Goal: Transaction & Acquisition: Obtain resource

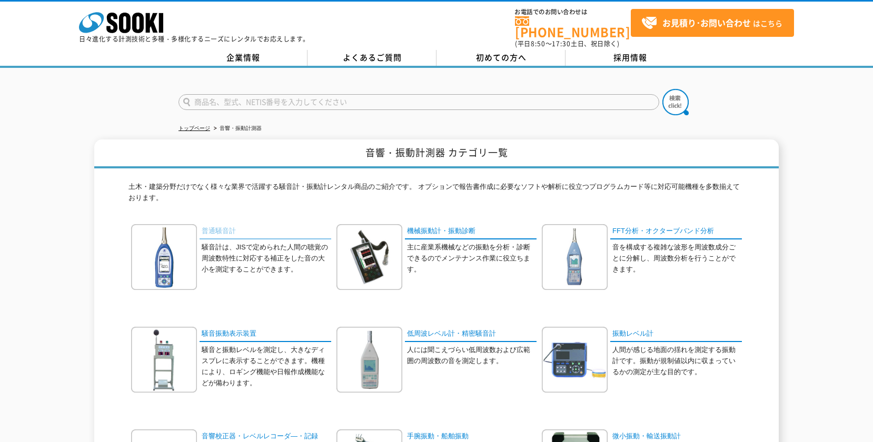
click at [213, 229] on link "普通騒音計" at bounding box center [265, 231] width 132 height 15
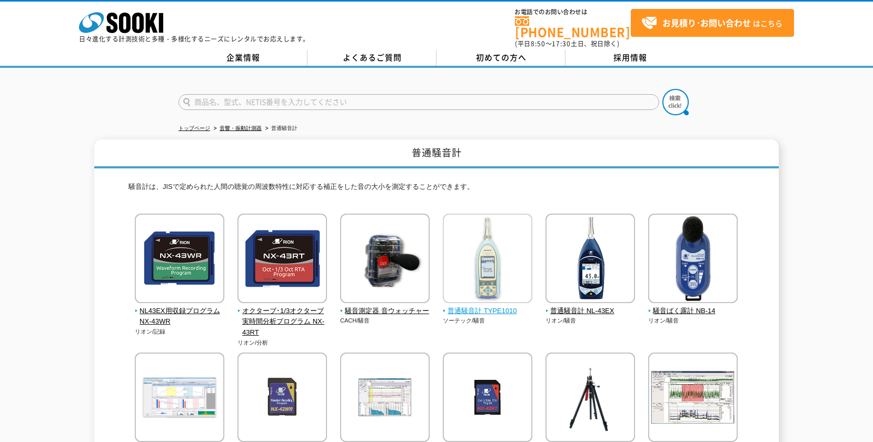
click at [468, 306] on span "普通騒音計 TYPE1010" at bounding box center [488, 311] width 90 height 11
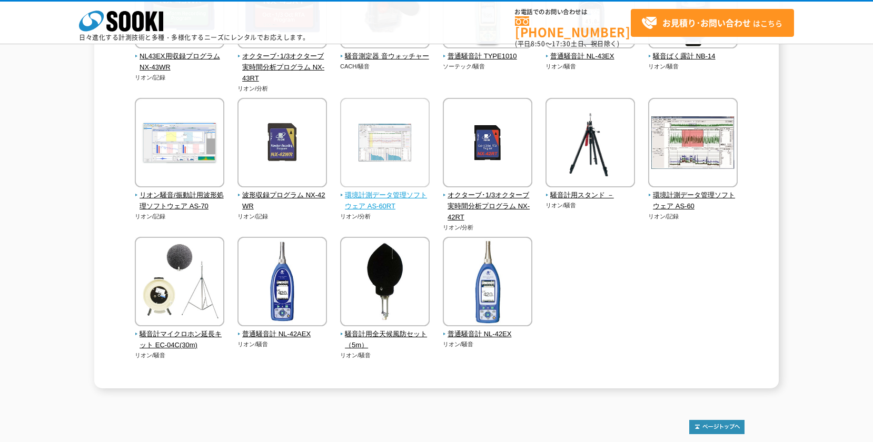
scroll to position [211, 0]
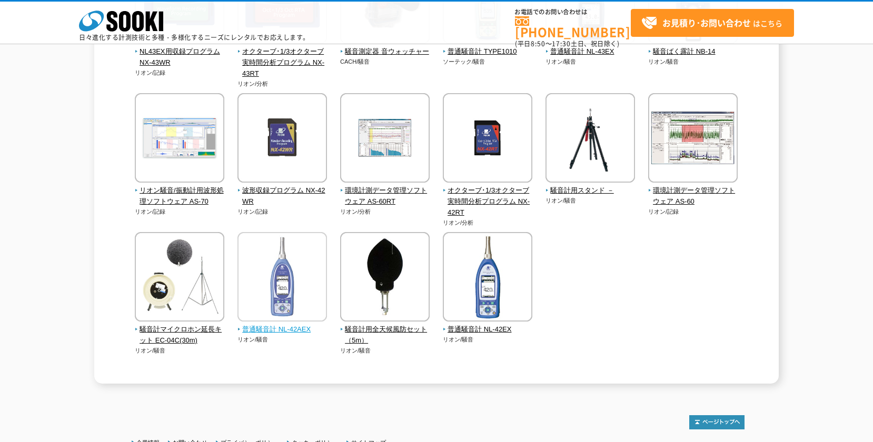
click at [279, 331] on span "普通騒音計 NL-42AEX" at bounding box center [282, 329] width 90 height 11
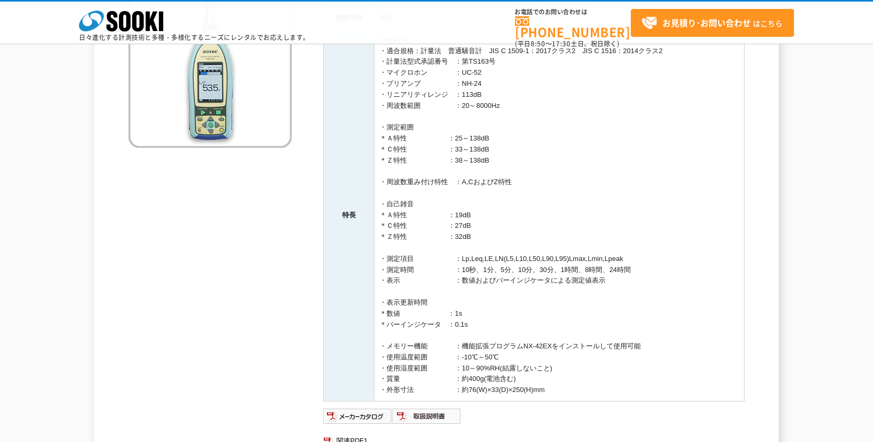
scroll to position [53, 0]
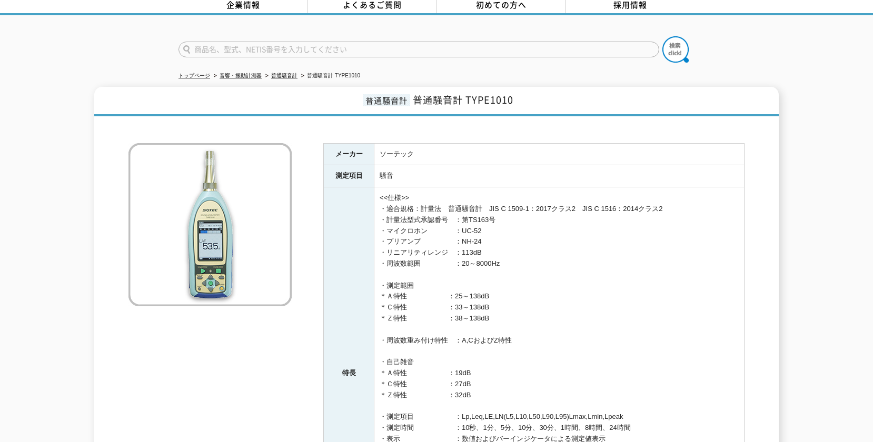
click at [233, 122] on div at bounding box center [436, 127] width 616 height 11
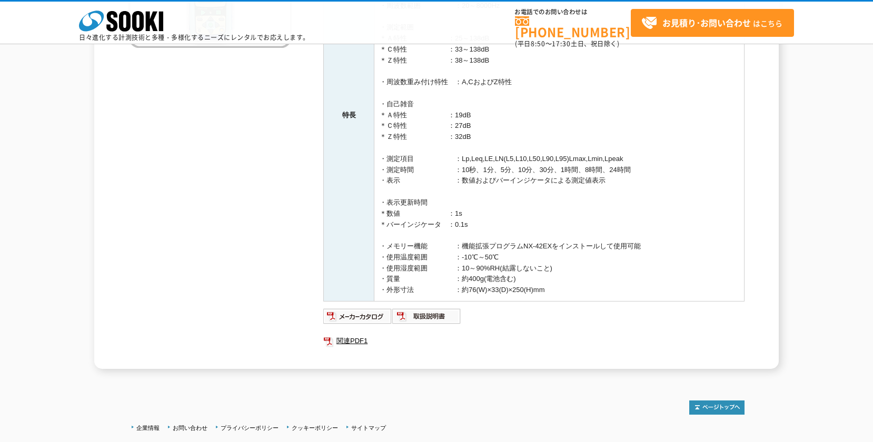
scroll to position [263, 0]
click at [375, 314] on img at bounding box center [357, 315] width 69 height 17
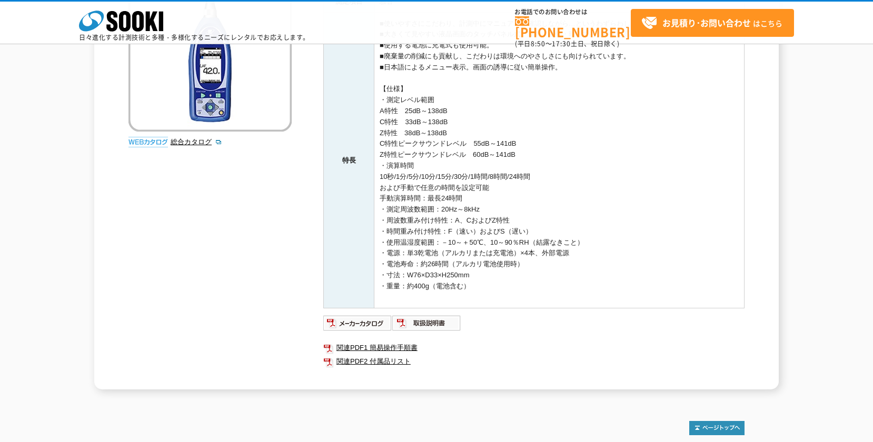
scroll to position [263, 0]
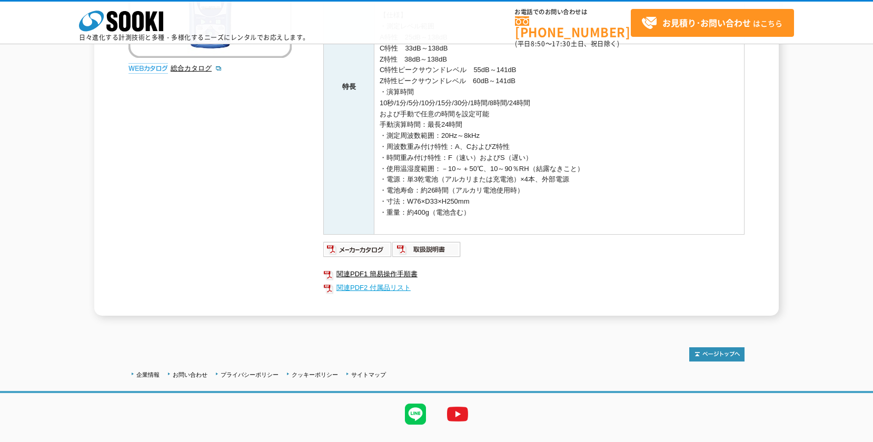
click at [389, 287] on link "関連PDF2 付属品リスト" at bounding box center [533, 288] width 421 height 14
click at [443, 251] on img at bounding box center [426, 249] width 69 height 17
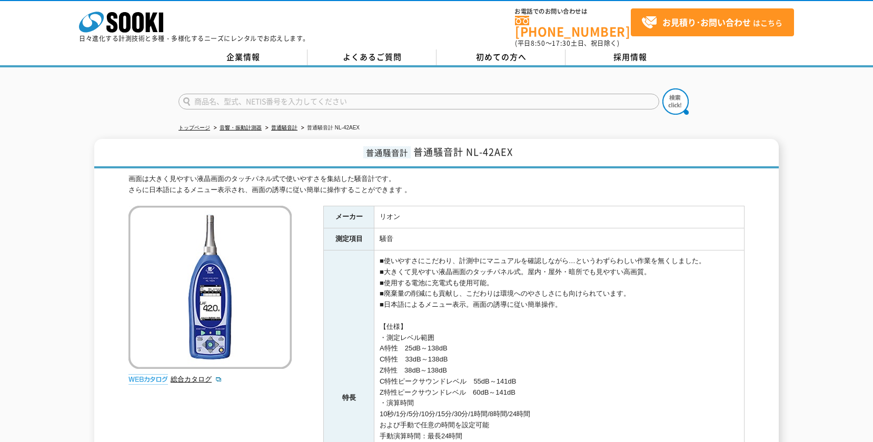
scroll to position [0, 0]
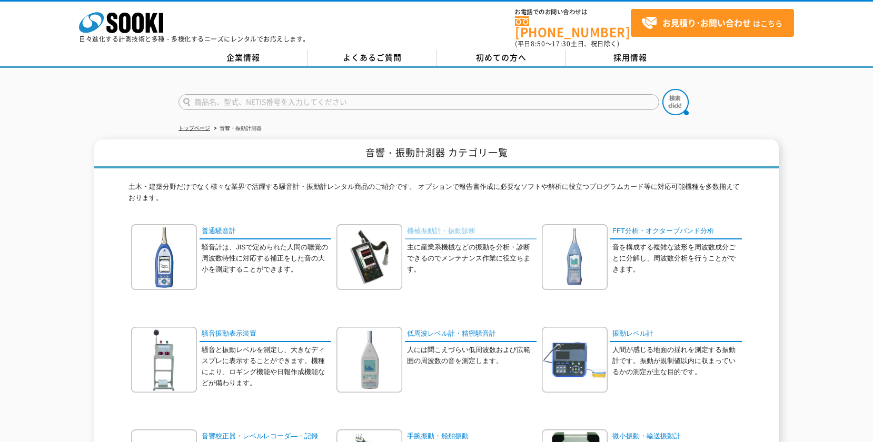
click at [438, 228] on link "機械振動計・振動診断" at bounding box center [471, 231] width 132 height 15
